Goal: Consume media (video, audio): Browse casually

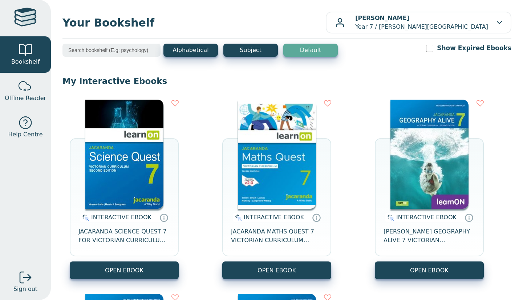
click at [116, 231] on span "JACARANDA SCIENCE QUEST 7 FOR VICTORIAN CURRICULUM LEARNON 2E EBOOK" at bounding box center [124, 235] width 92 height 17
click at [287, 237] on span "JACARANDA MATHS QUEST 7 VICTORIAN CURRICULUM LEARNON EBOOK 3E" at bounding box center [277, 235] width 92 height 17
click at [453, 45] on label "Show Expired Ebooks" at bounding box center [474, 48] width 74 height 9
click at [433, 45] on input "Show Expired Ebooks" at bounding box center [429, 48] width 7 height 7
checkbox input "true"
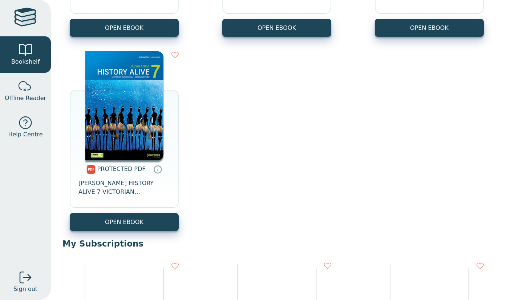
click at [390, 240] on p "My Subscriptions" at bounding box center [286, 243] width 449 height 11
